Goal: Task Accomplishment & Management: Manage account settings

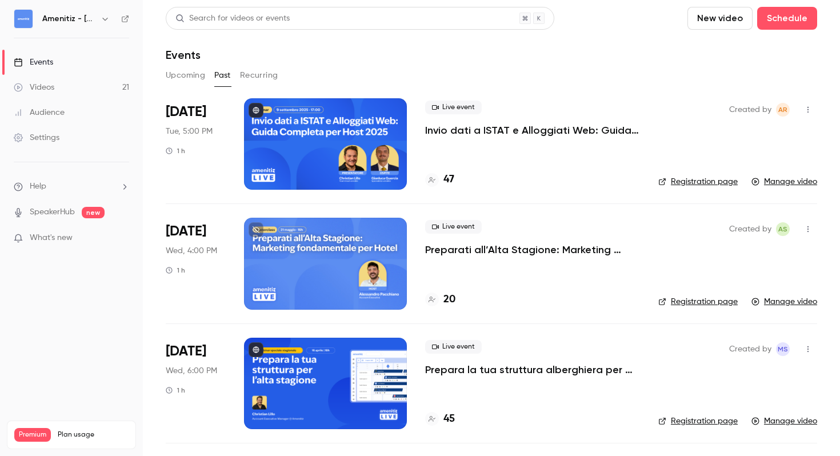
click at [195, 80] on button "Upcoming" at bounding box center [185, 75] width 39 height 18
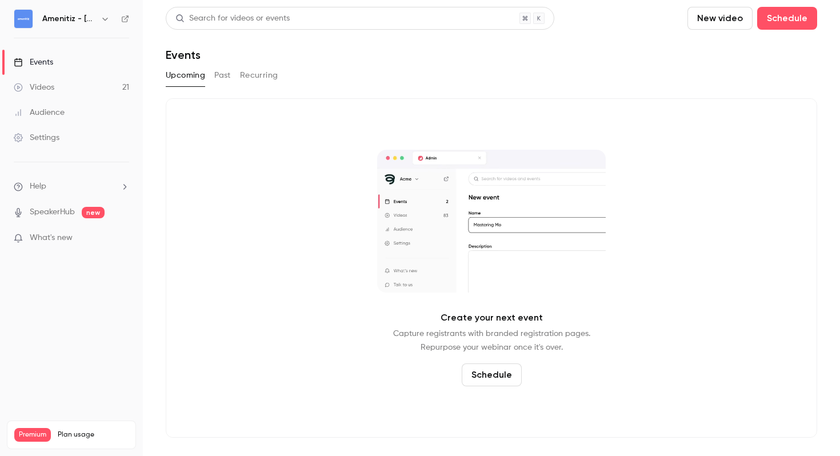
click at [229, 74] on button "Past" at bounding box center [222, 75] width 17 height 18
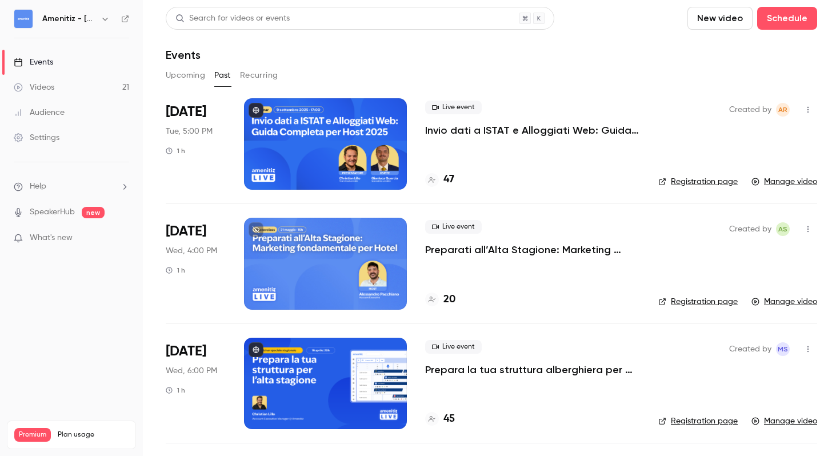
click at [269, 84] on button "Recurring" at bounding box center [259, 75] width 38 height 18
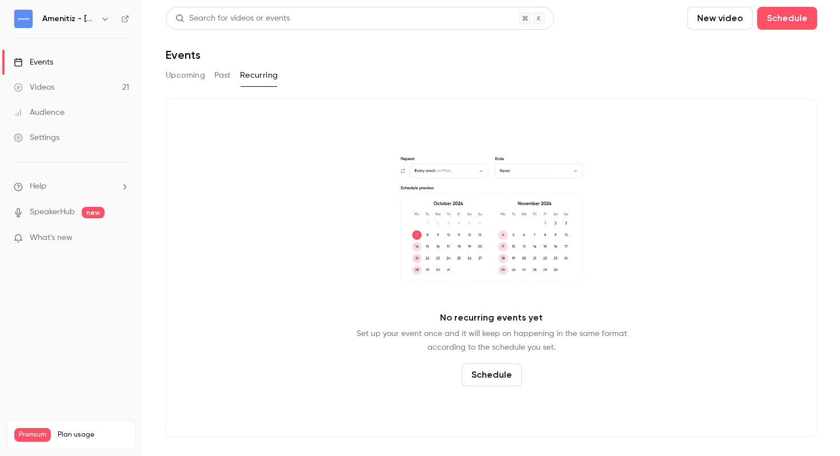
click at [227, 83] on button "Past" at bounding box center [222, 75] width 17 height 18
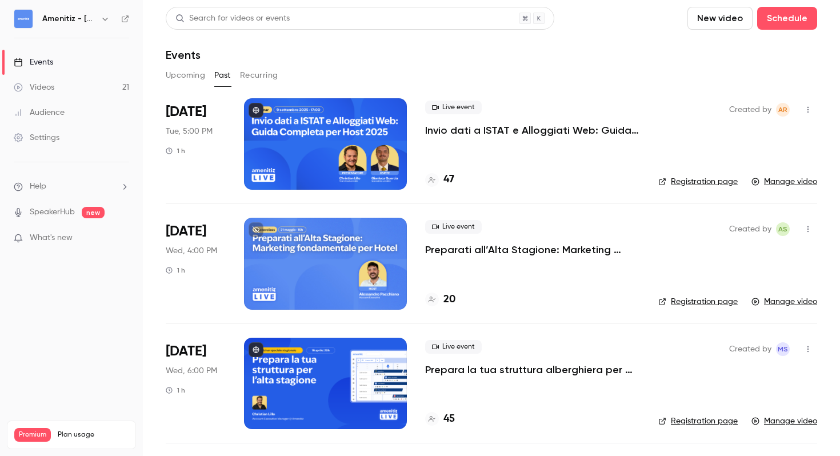
click at [102, 20] on icon "button" at bounding box center [105, 18] width 9 height 9
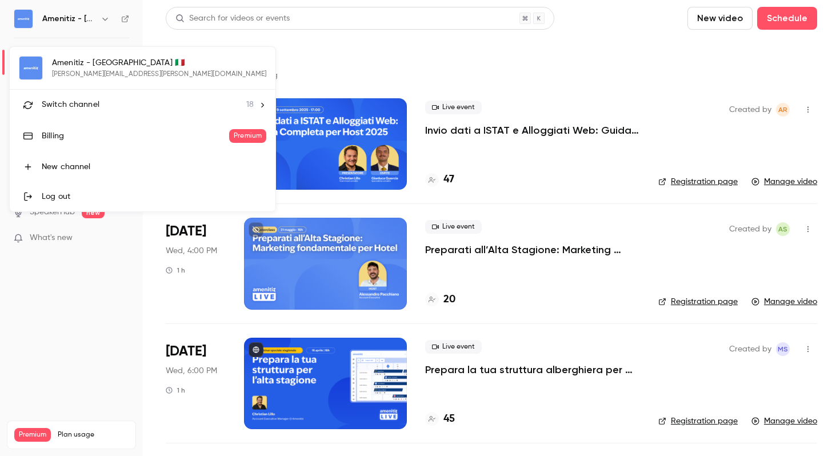
click at [147, 111] on li "Switch channel 18" at bounding box center [143, 105] width 266 height 30
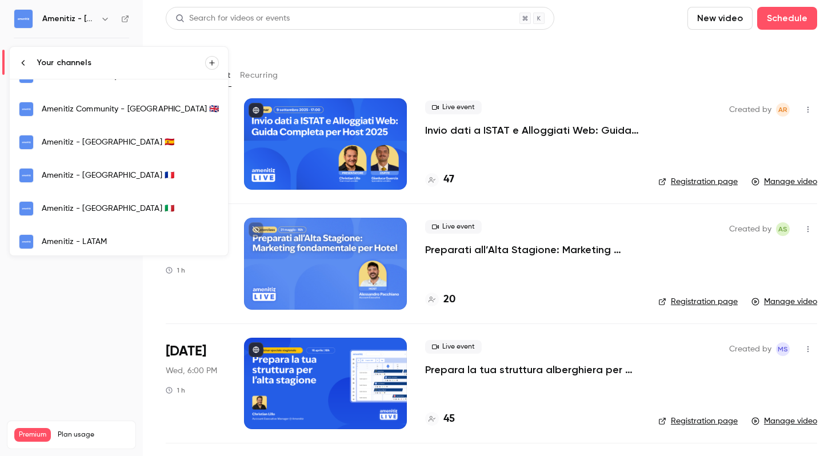
scroll to position [220, 0]
click at [96, 178] on div "Amenitiz - [GEOGRAPHIC_DATA] 🇫🇷" at bounding box center [130, 174] width 177 height 11
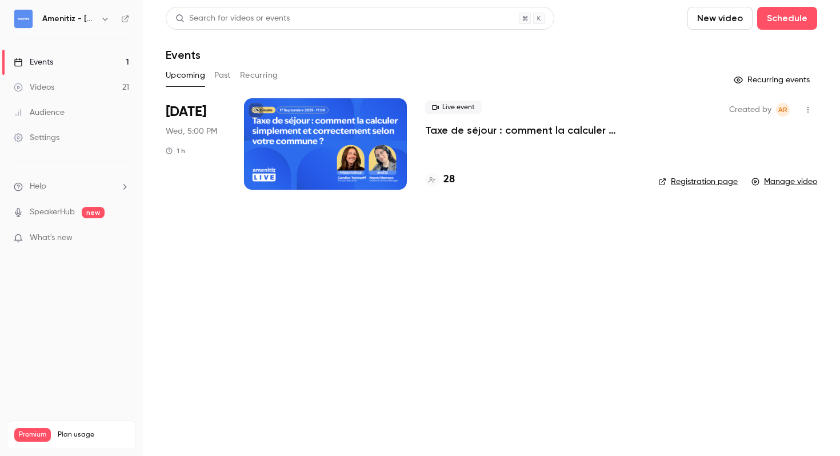
click at [810, 109] on icon "button" at bounding box center [807, 110] width 9 height 8
click at [430, 56] on div at bounding box center [420, 228] width 840 height 456
click at [376, 161] on div at bounding box center [325, 143] width 163 height 91
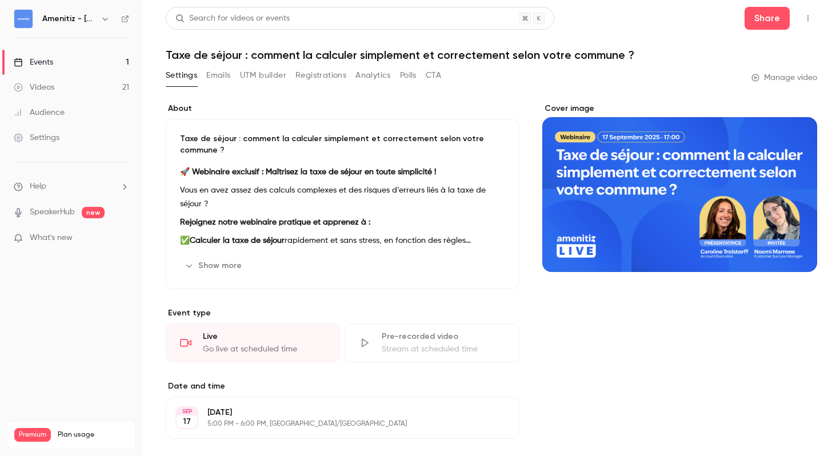
click at [226, 79] on button "Emails" at bounding box center [218, 75] width 24 height 18
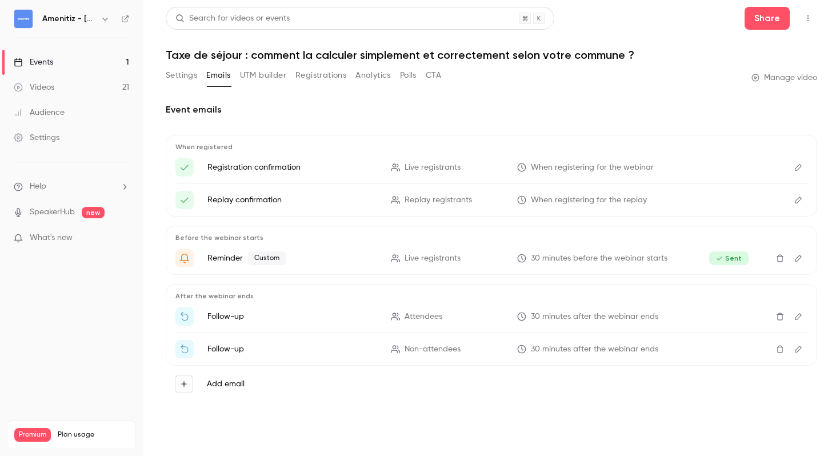
click at [804, 318] on button "Edit" at bounding box center [798, 316] width 18 height 18
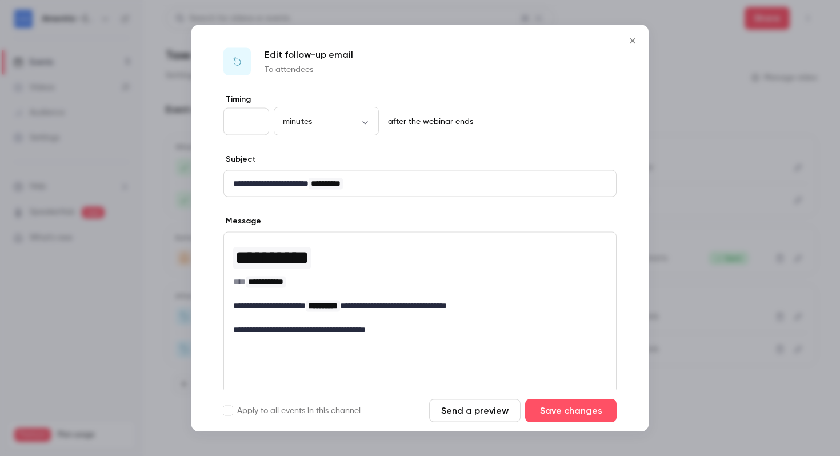
scroll to position [117, 0]
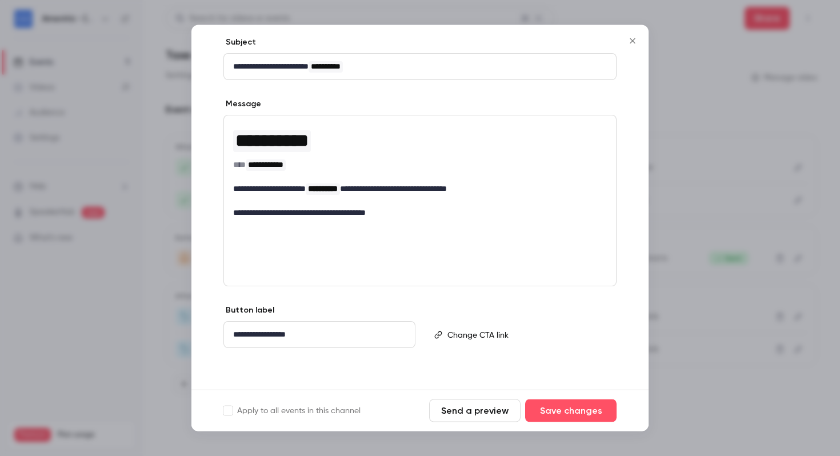
click at [748, 34] on div at bounding box center [420, 228] width 840 height 456
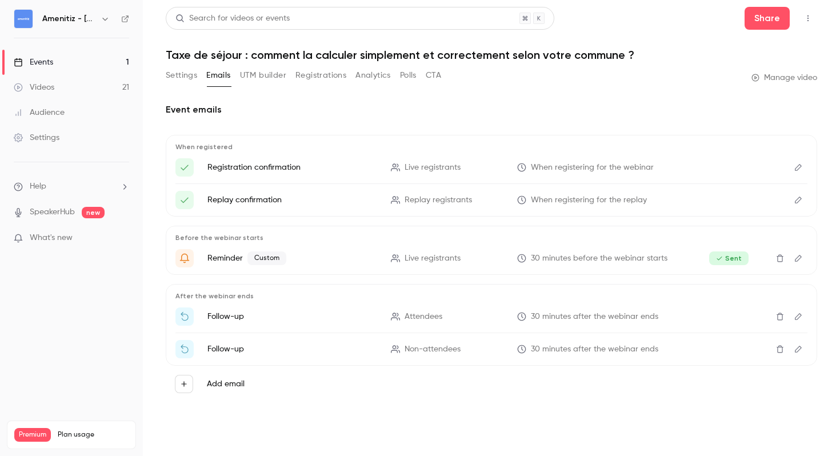
click at [776, 320] on icon "Delete" at bounding box center [779, 317] width 9 height 8
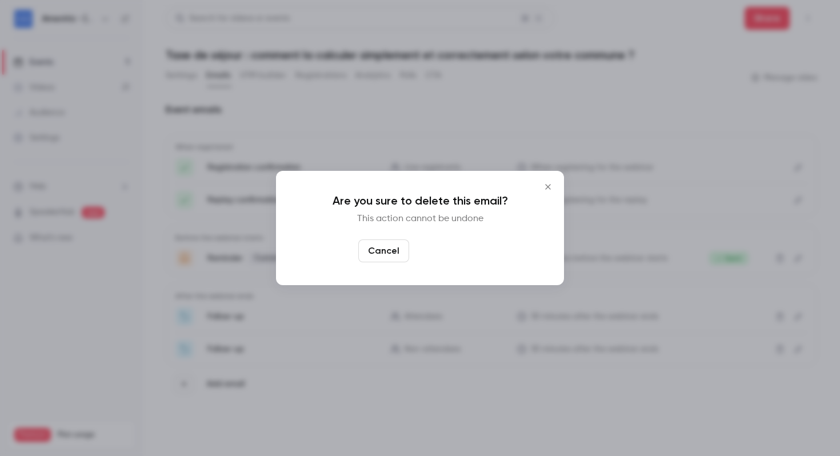
click at [458, 256] on button "Yes, delete" at bounding box center [448, 250] width 69 height 23
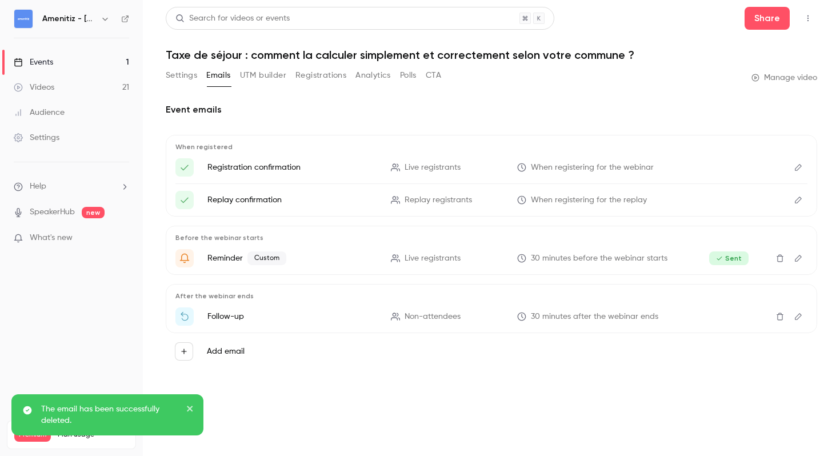
click at [778, 317] on icon "Delete" at bounding box center [779, 317] width 9 height 8
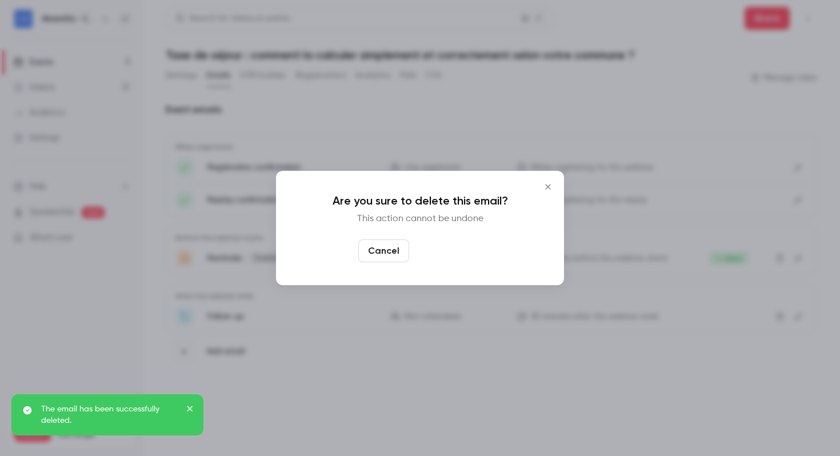
click at [469, 258] on button "Yes, delete" at bounding box center [448, 250] width 69 height 23
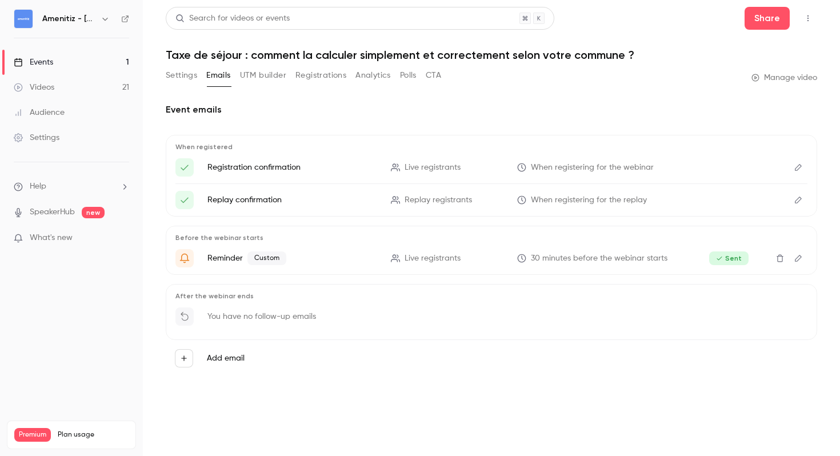
click at [179, 81] on button "Settings" at bounding box center [181, 75] width 31 height 18
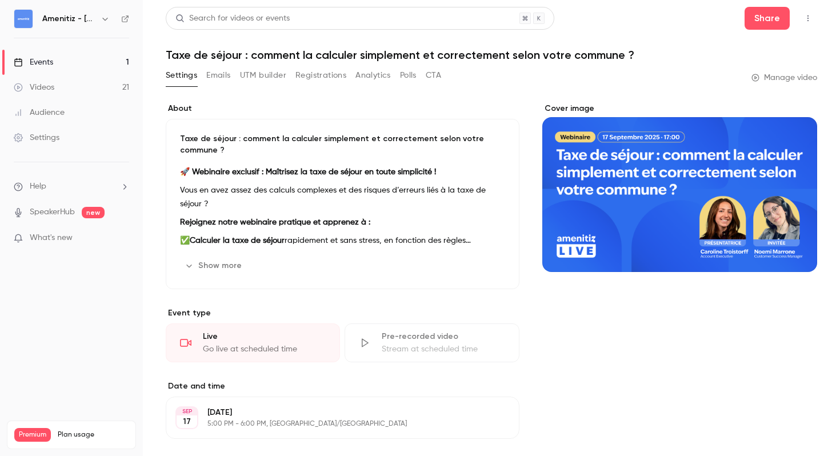
click at [781, 79] on link "Manage video" at bounding box center [784, 77] width 66 height 11
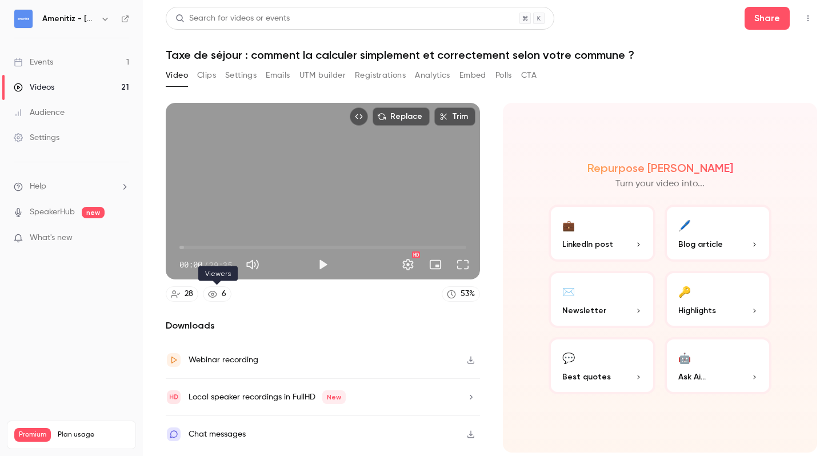
click at [222, 298] on div "6" at bounding box center [224, 294] width 5 height 12
click at [473, 359] on icon "button" at bounding box center [470, 360] width 9 height 8
click at [599, 25] on div "Search for videos or events Share" at bounding box center [491, 18] width 651 height 23
click at [393, 67] on button "Registrations" at bounding box center [380, 75] width 51 height 18
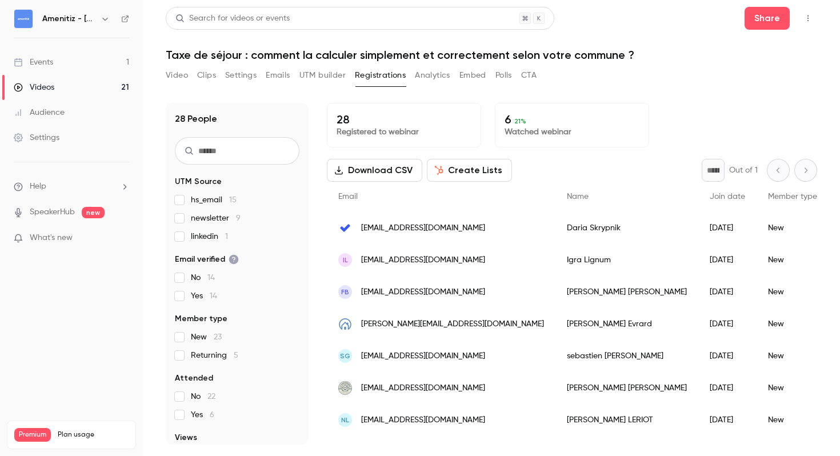
click at [371, 171] on button "Download CSV" at bounding box center [374, 170] width 95 height 23
